Goal: Information Seeking & Learning: Learn about a topic

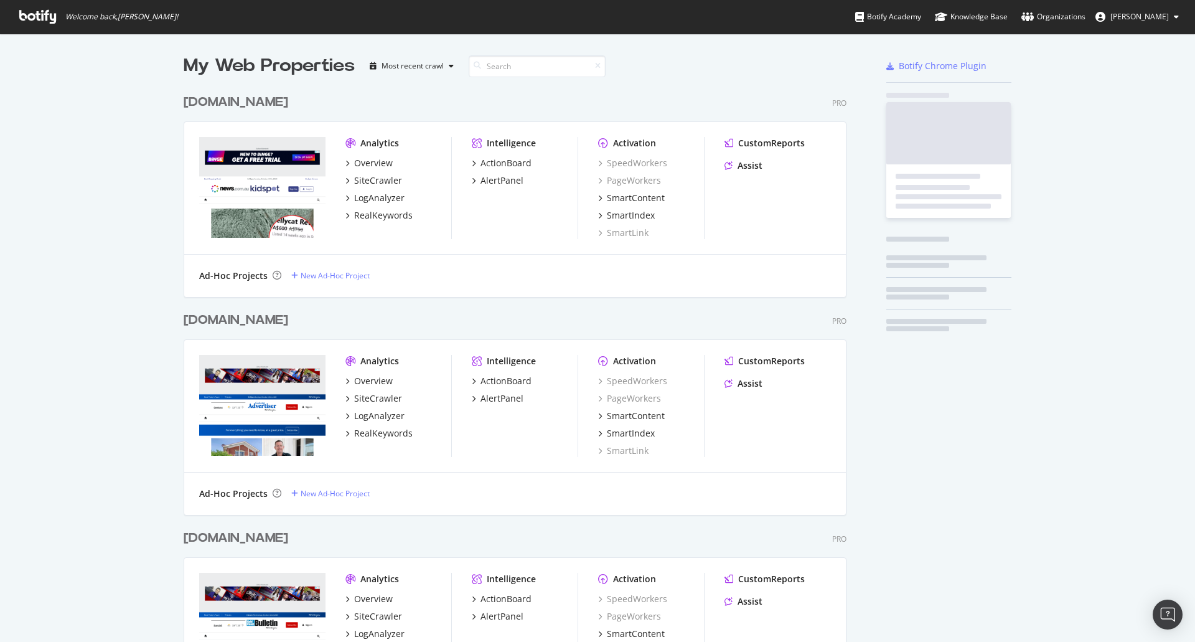
scroll to position [3043, 663]
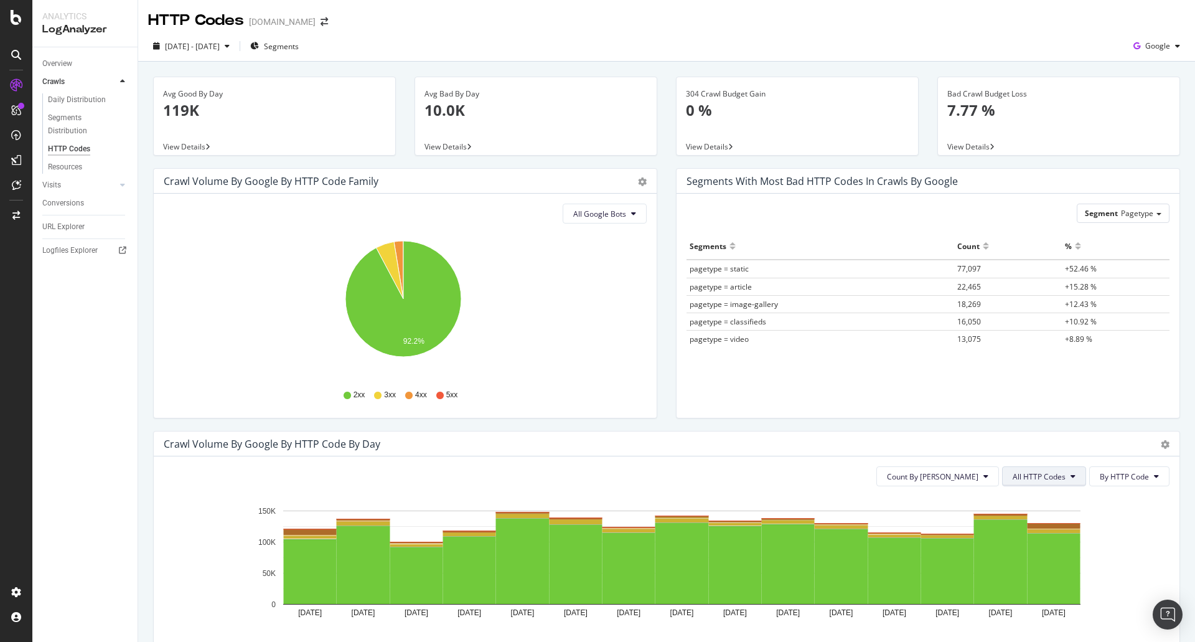
click at [1052, 472] on span "All HTTP Codes" at bounding box center [1038, 476] width 53 height 11
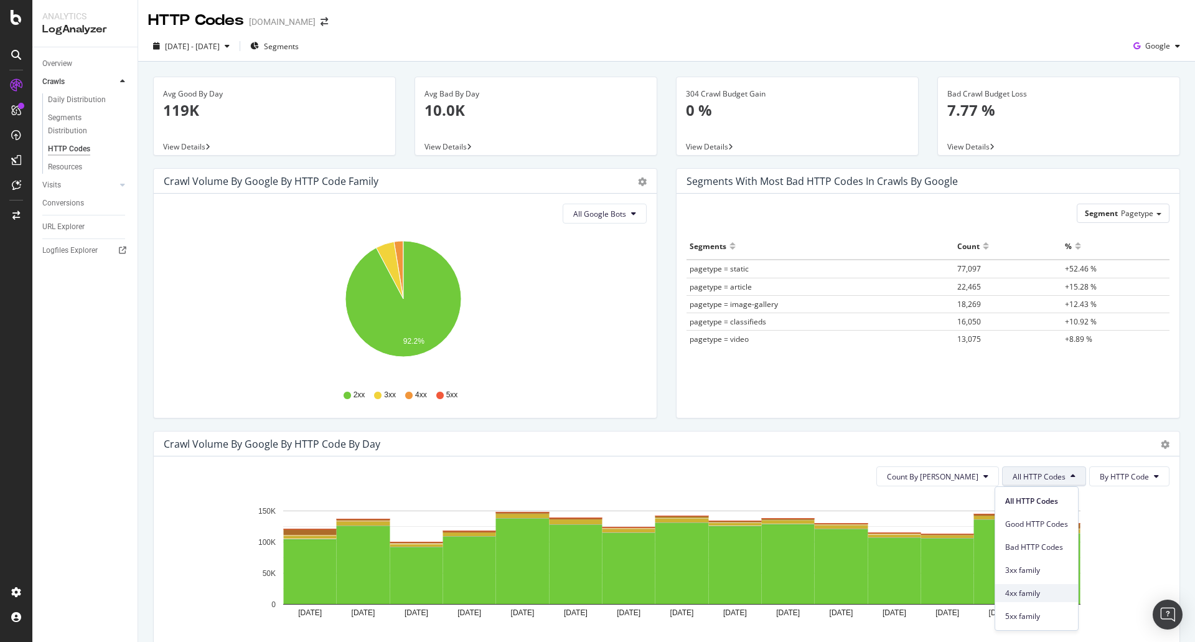
click at [1035, 586] on div "4xx family" at bounding box center [1036, 593] width 83 height 18
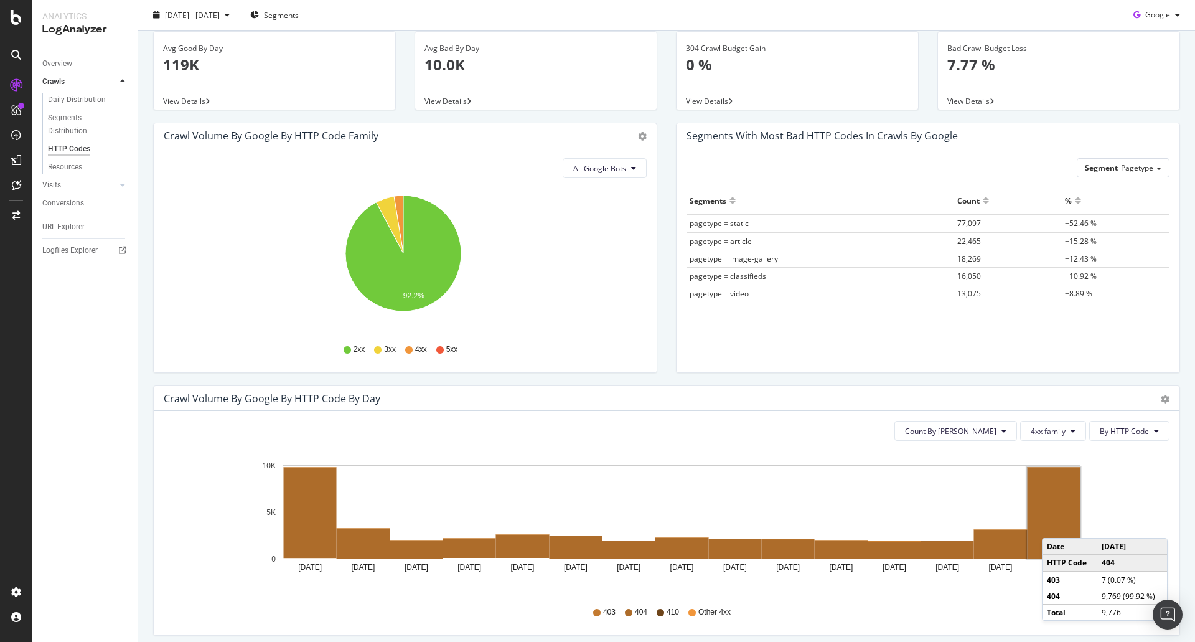
scroll to position [62, 0]
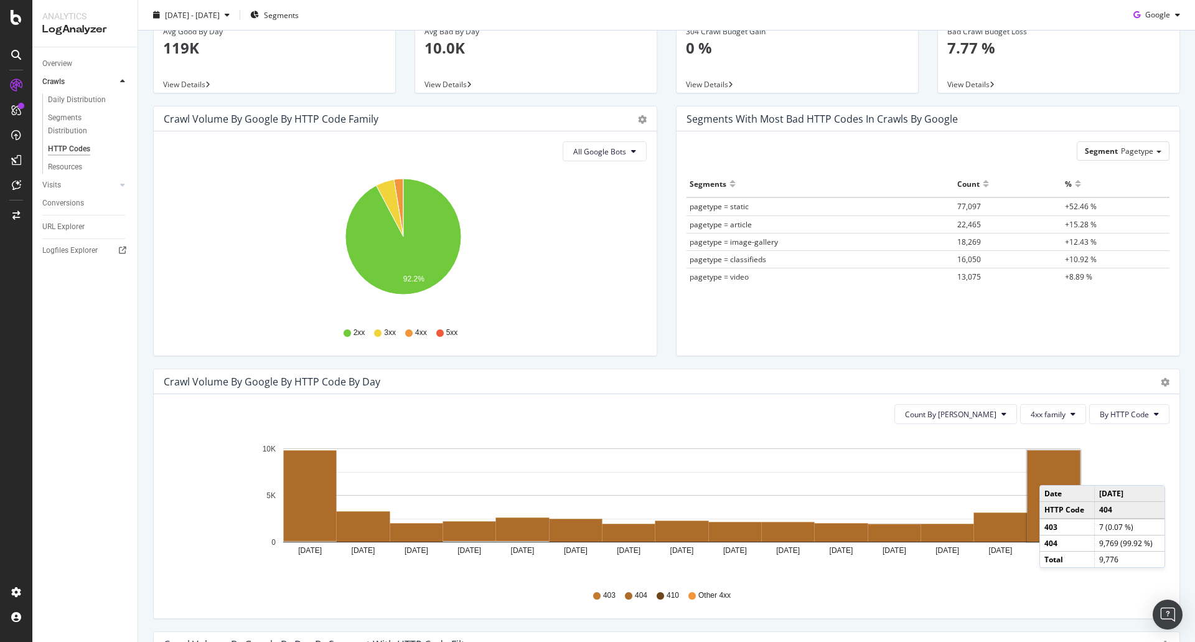
click at [1052, 472] on rect "A chart." at bounding box center [1053, 496] width 53 height 91
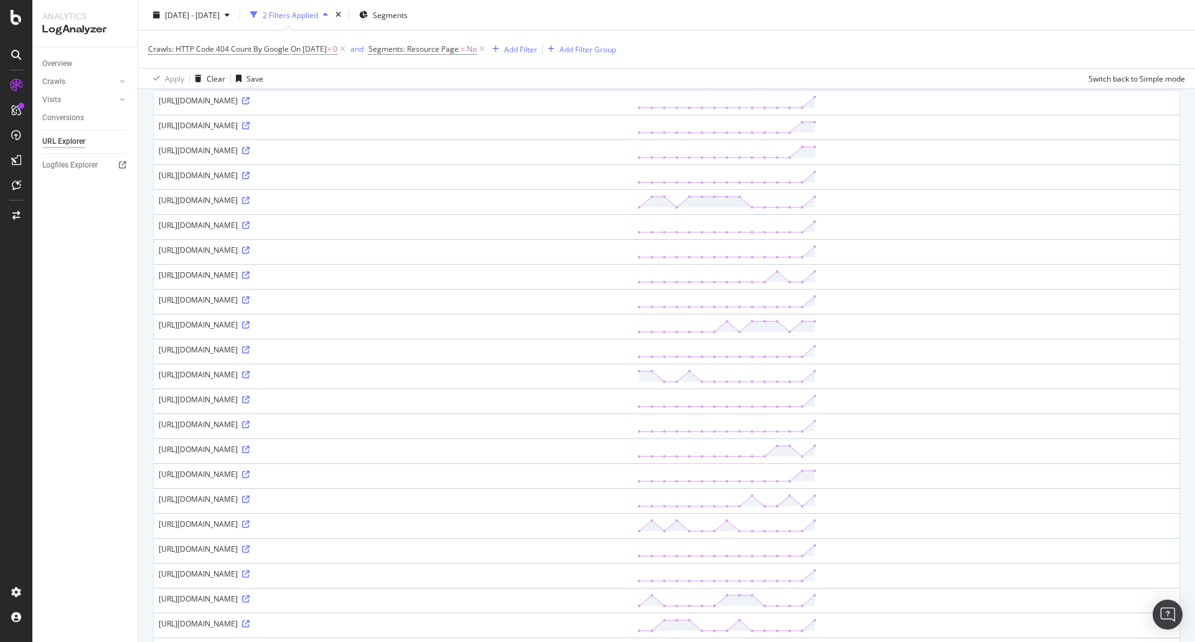
scroll to position [436, 0]
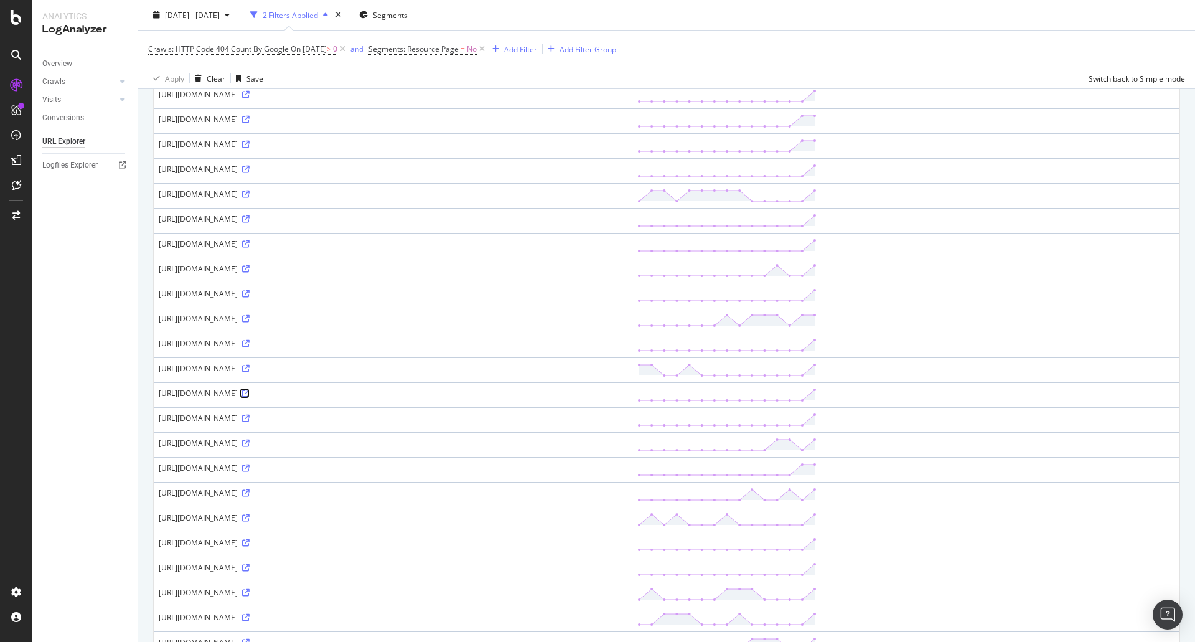
click at [250, 393] on icon at bounding box center [245, 393] width 7 height 7
click at [250, 520] on icon at bounding box center [245, 517] width 7 height 7
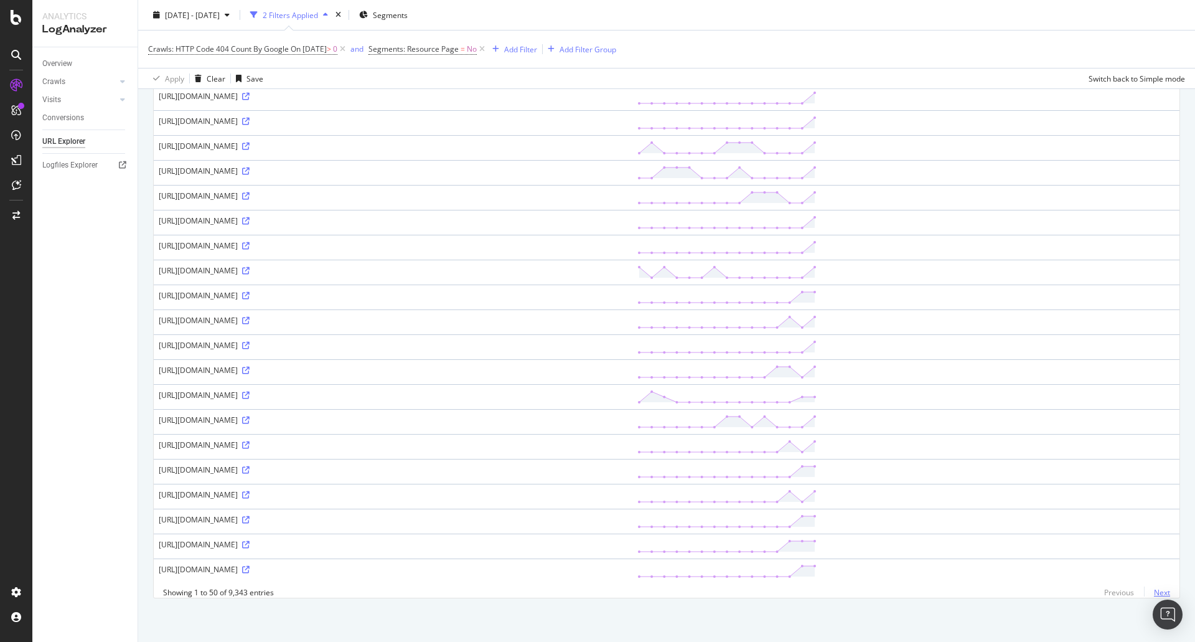
click at [1157, 591] on link "Next" at bounding box center [1157, 592] width 26 height 18
